Goal: Find specific page/section: Find specific page/section

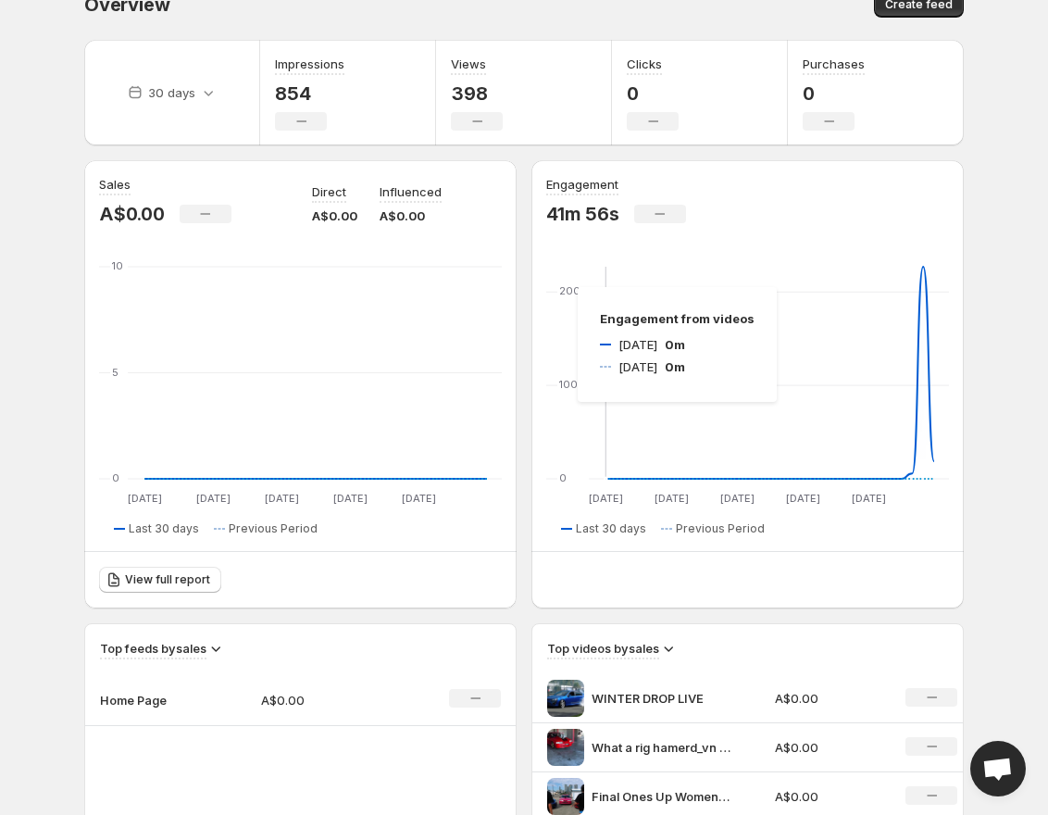
scroll to position [48, 0]
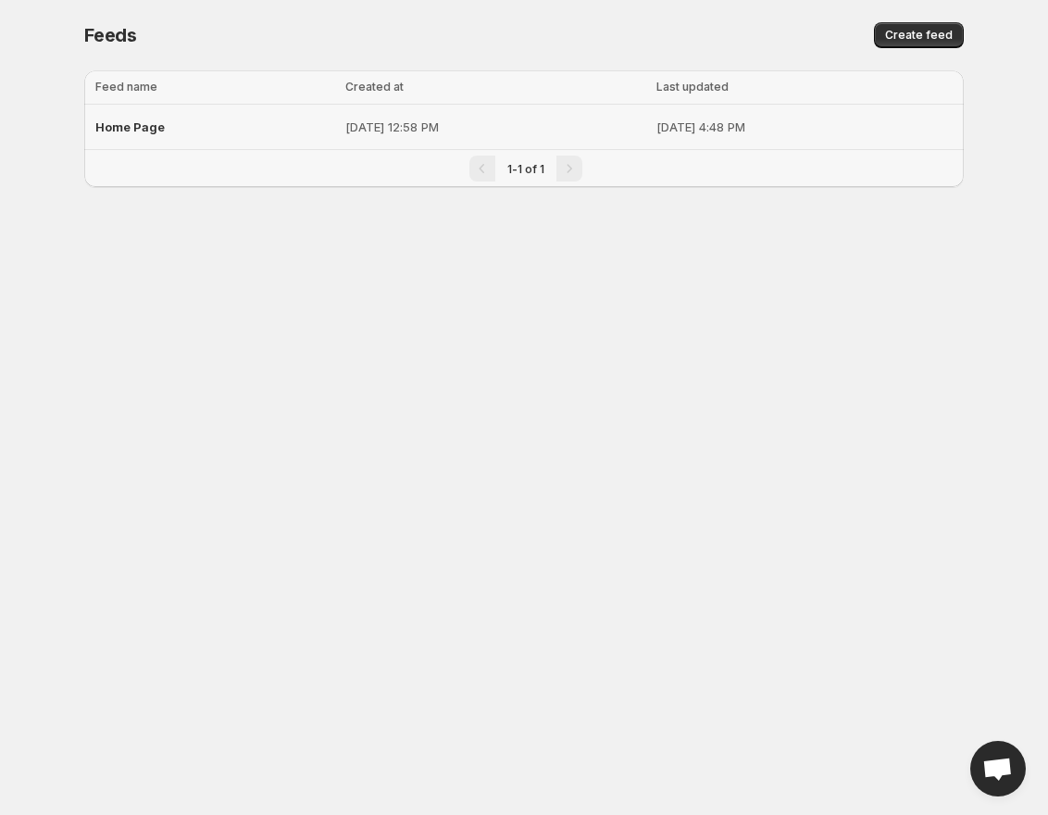
click at [275, 131] on div "Home Page" at bounding box center [214, 126] width 239 height 33
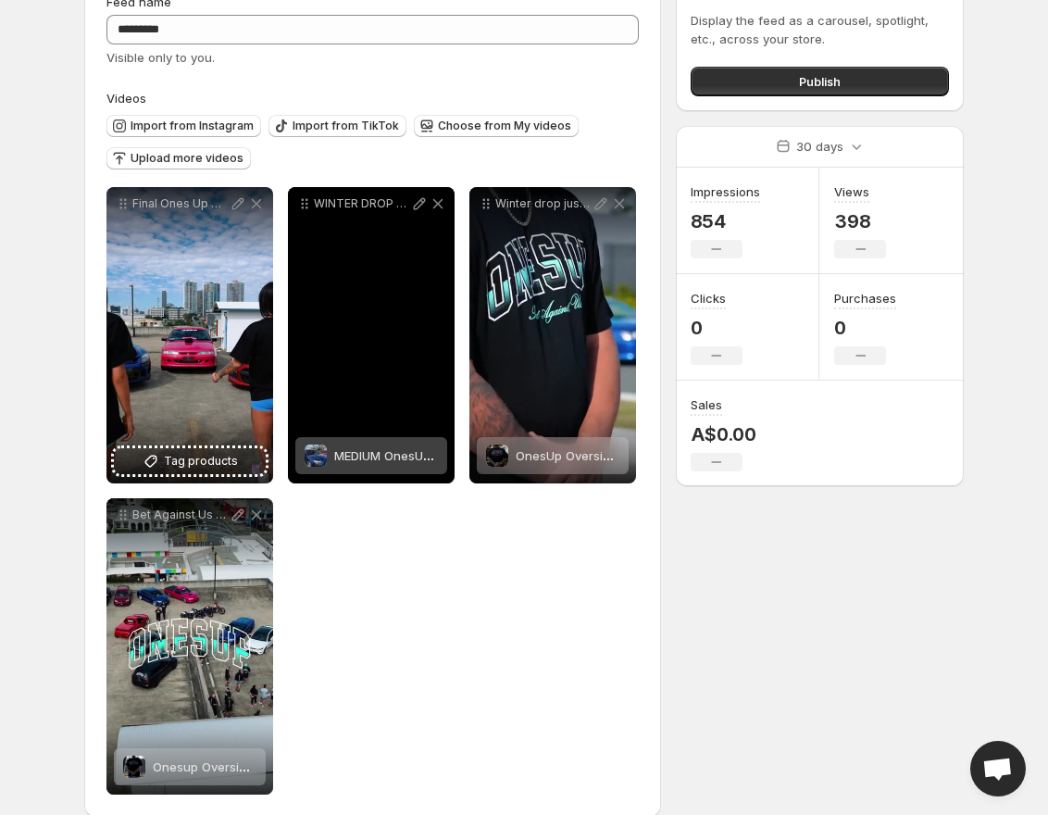
scroll to position [103, 0]
